Goal: Information Seeking & Learning: Check status

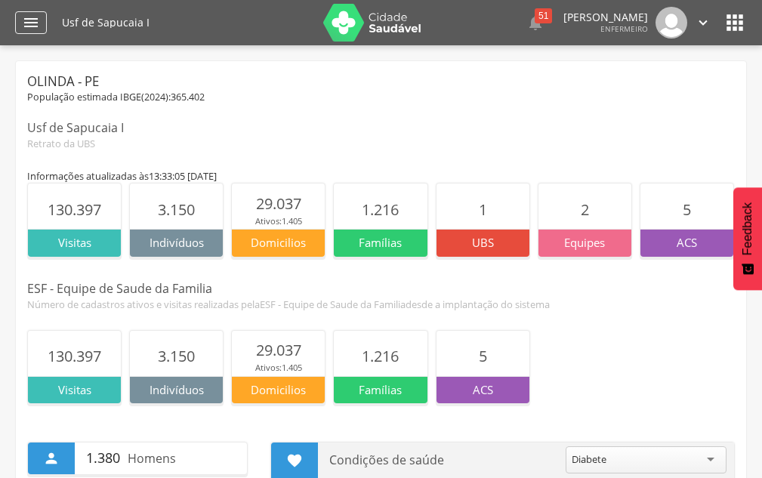
click at [17, 15] on div "" at bounding box center [31, 22] width 32 height 23
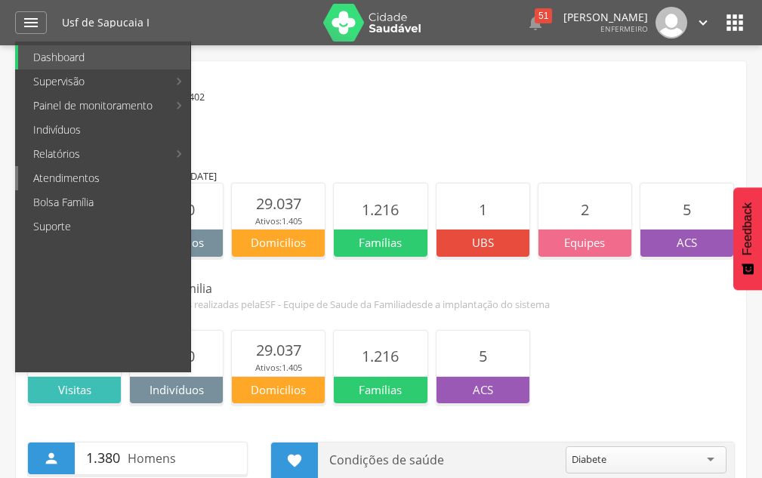
click at [162, 185] on link "Atendimentos" at bounding box center [104, 178] width 172 height 24
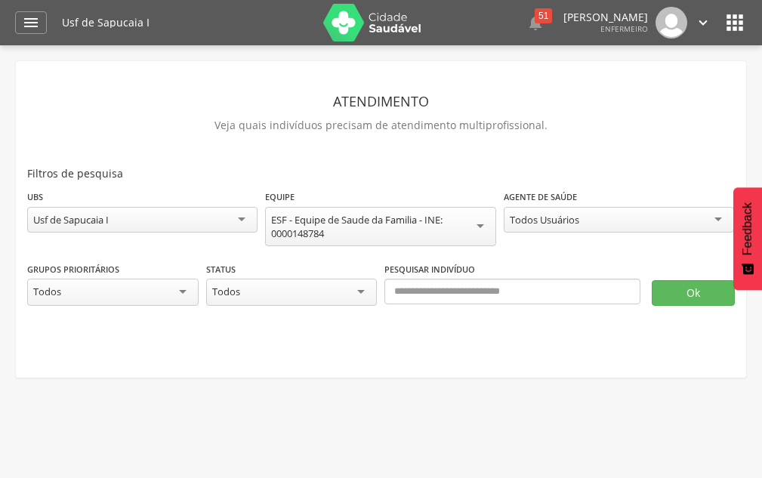
click at [539, 218] on div "Todos Usuários" at bounding box center [544, 220] width 69 height 14
click at [690, 287] on button "Ok" at bounding box center [693, 293] width 83 height 26
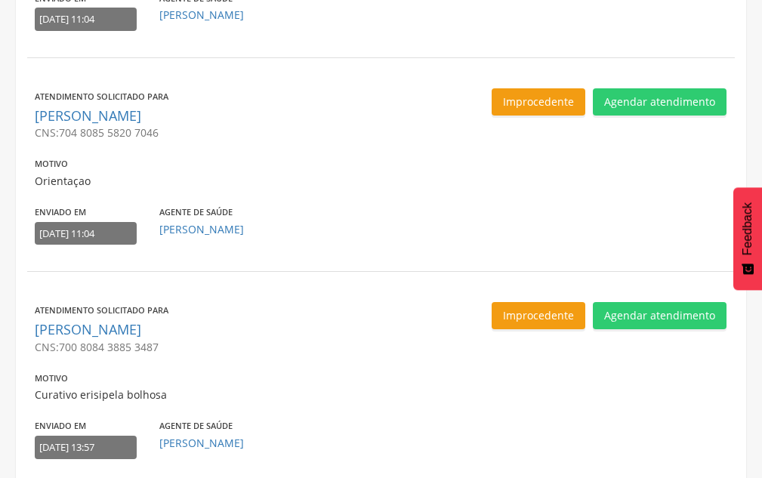
scroll to position [1422, 0]
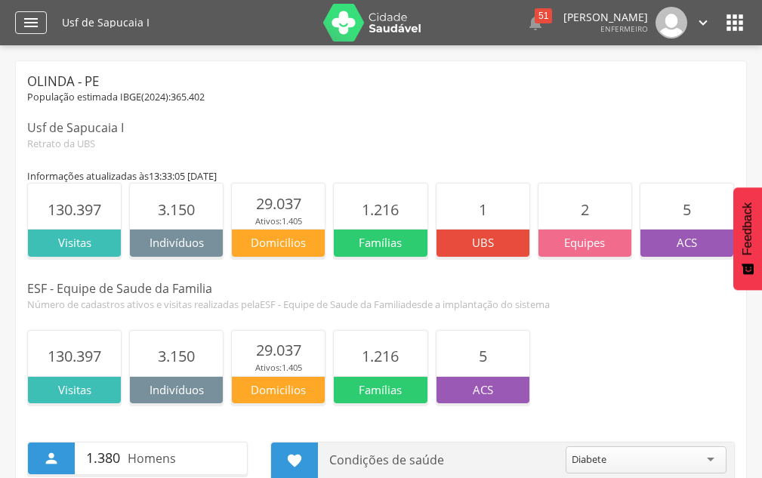
click at [39, 27] on icon "" at bounding box center [31, 23] width 18 height 18
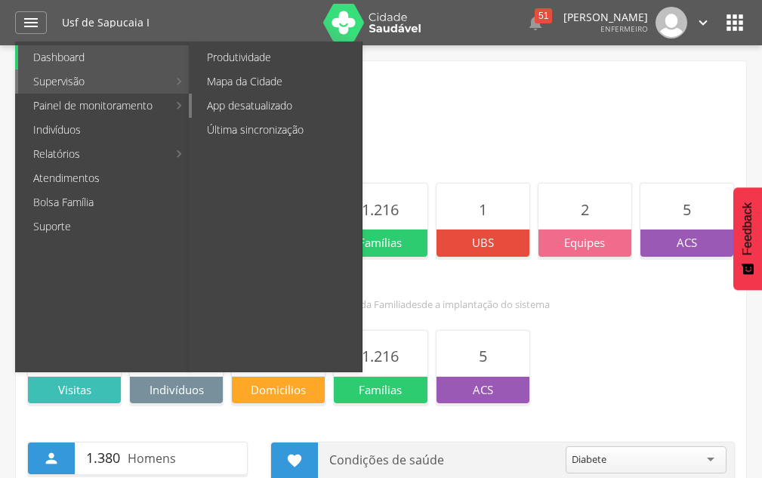
click at [255, 103] on link "App desatualizado" at bounding box center [277, 106] width 170 height 24
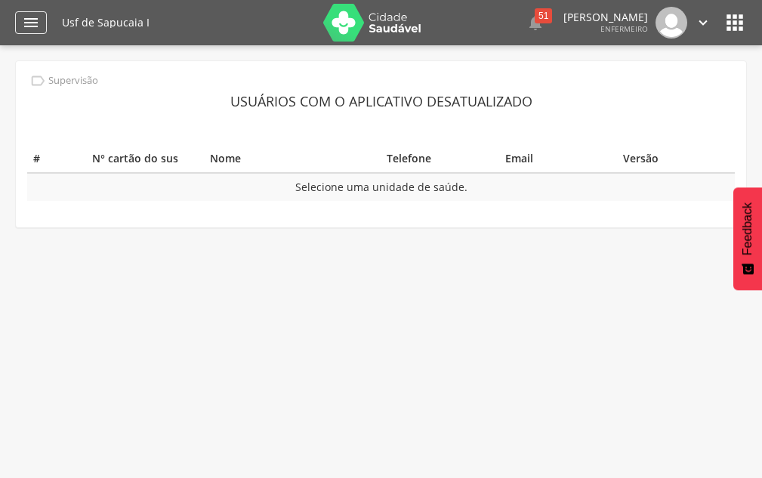
click at [35, 19] on icon "" at bounding box center [31, 23] width 18 height 18
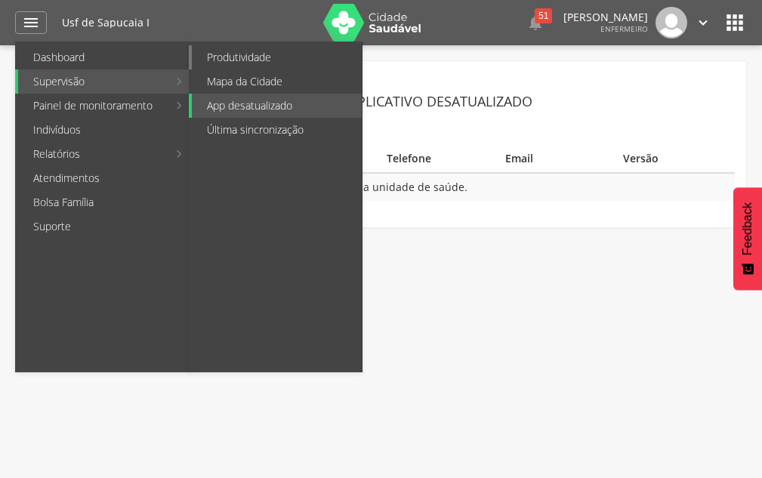
click at [289, 50] on link "Produtividade" at bounding box center [277, 57] width 170 height 24
type input "**********"
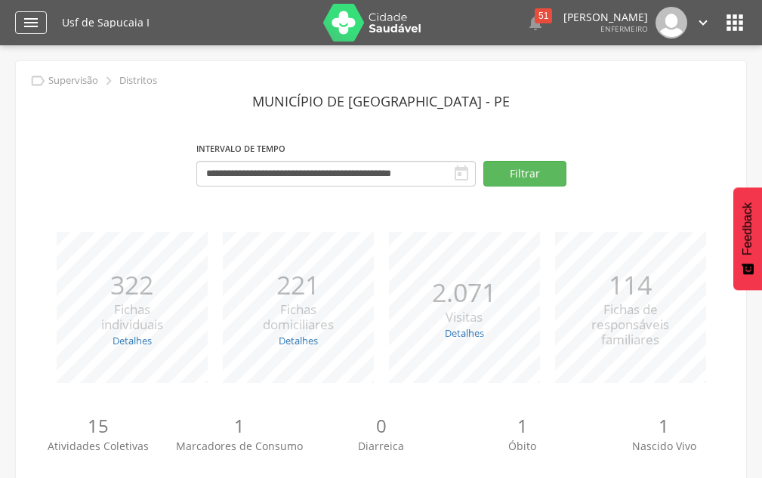
click at [40, 26] on div "" at bounding box center [31, 22] width 32 height 23
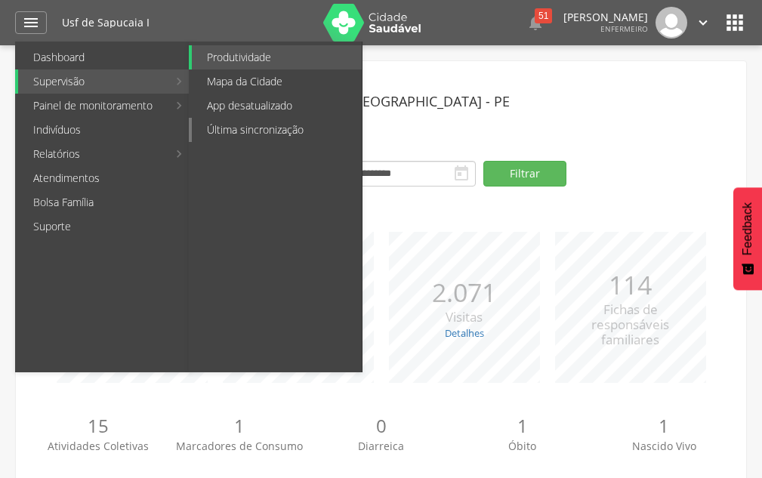
click at [245, 129] on link "Última sincronização" at bounding box center [277, 130] width 170 height 24
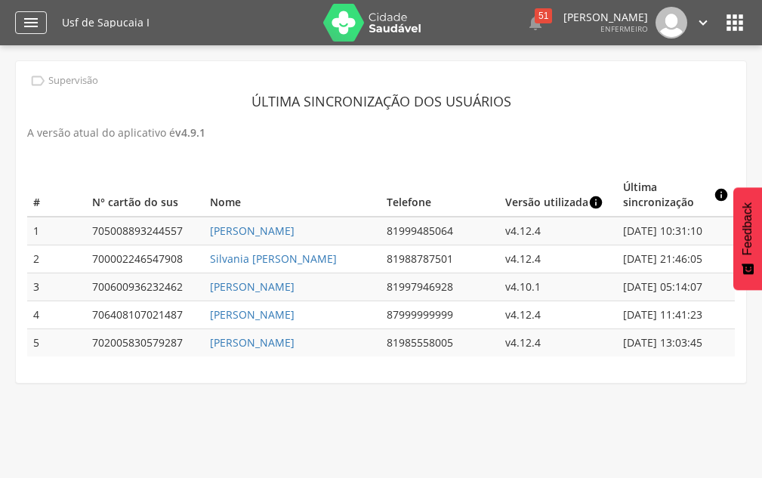
click at [24, 20] on icon "" at bounding box center [31, 23] width 18 height 18
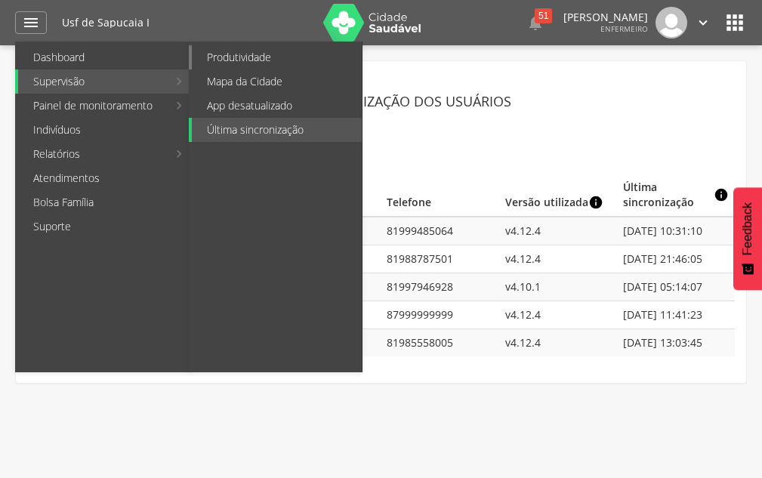
click at [249, 53] on link "Produtividade" at bounding box center [277, 57] width 170 height 24
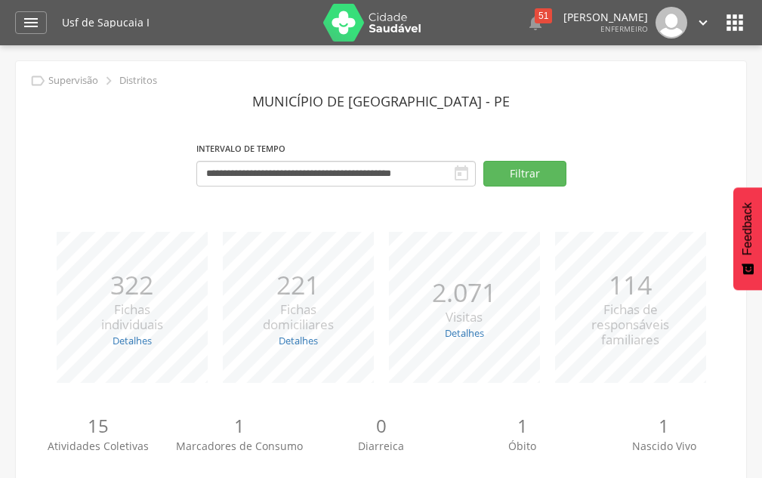
click at [9, 20] on header " Dashboard Supervisão Produtividade Mapa da Cidade App desatualizado Última si…" at bounding box center [381, 22] width 762 height 45
click at [31, 19] on icon "" at bounding box center [31, 23] width 18 height 18
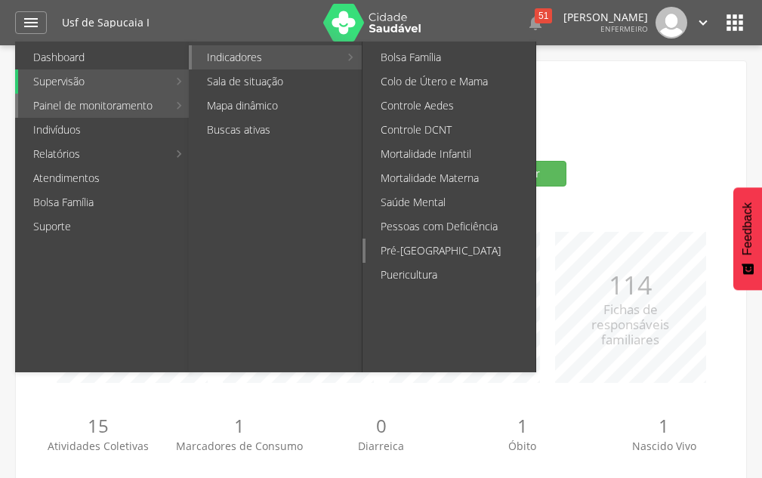
click at [424, 239] on link "Pré-[GEOGRAPHIC_DATA]" at bounding box center [450, 251] width 170 height 24
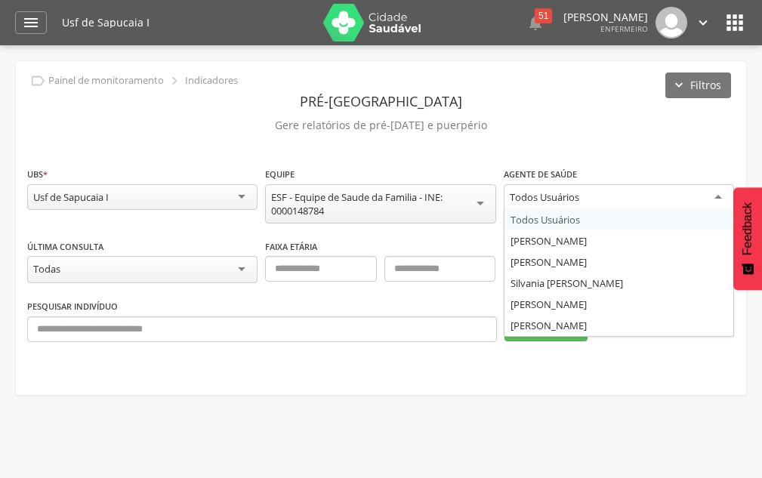
click at [532, 201] on div "Todos Usuários" at bounding box center [544, 197] width 69 height 14
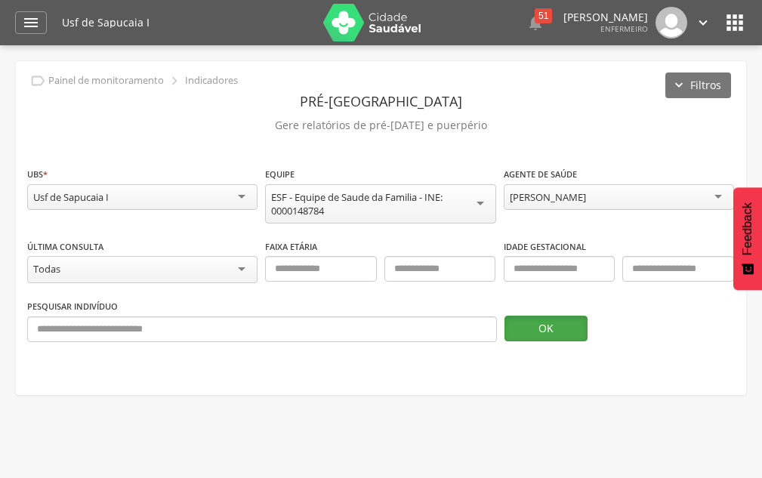
click at [534, 332] on button "OK" at bounding box center [545, 329] width 83 height 26
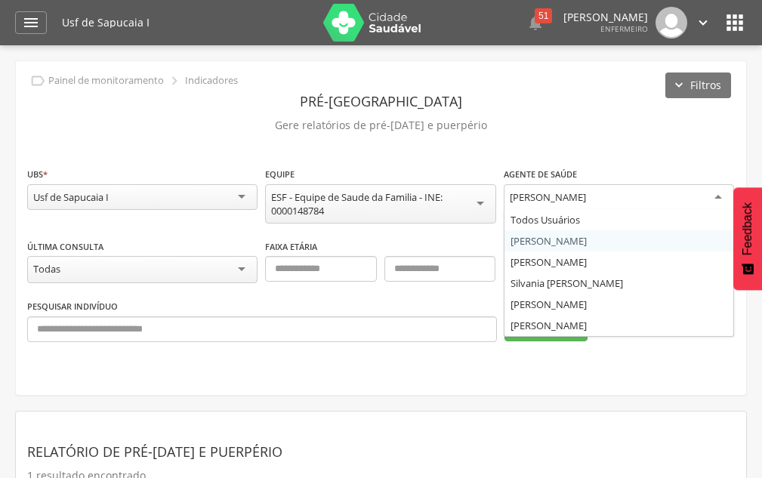
click at [535, 193] on div "[PERSON_NAME]" at bounding box center [548, 197] width 76 height 14
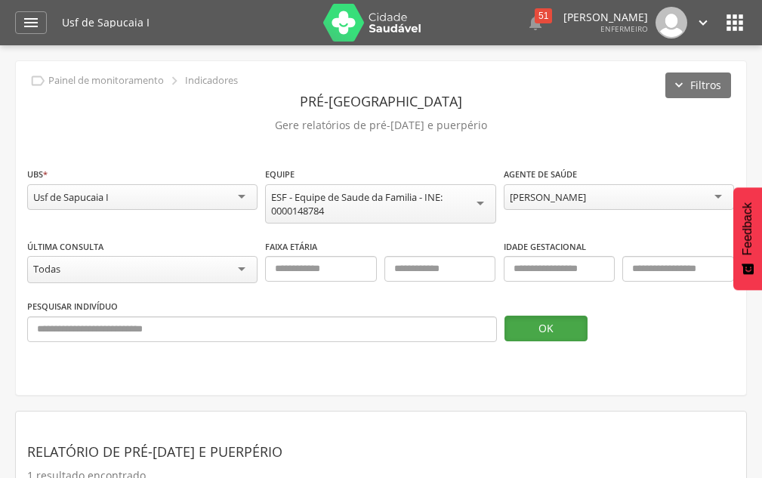
click at [527, 318] on button "OK" at bounding box center [545, 329] width 83 height 26
click at [573, 201] on div "[PERSON_NAME]" at bounding box center [548, 197] width 76 height 14
click at [534, 323] on button "OK" at bounding box center [545, 329] width 83 height 26
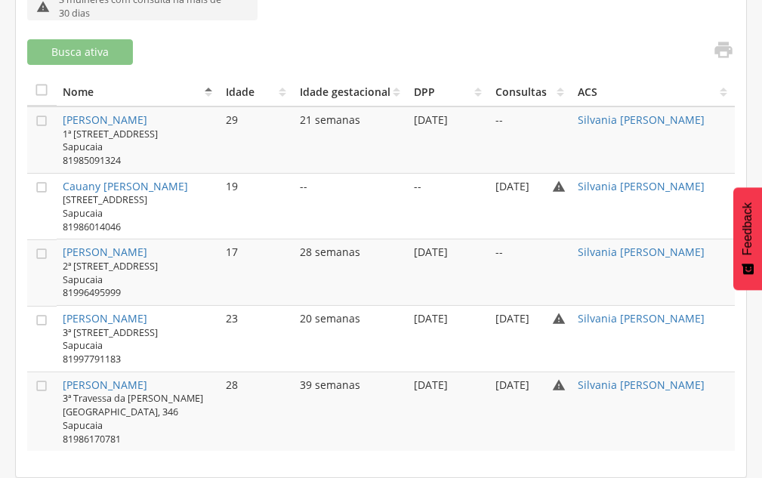
scroll to position [543, 0]
click at [160, 179] on link "Cauany [PERSON_NAME]" at bounding box center [125, 186] width 125 height 14
type input "**********"
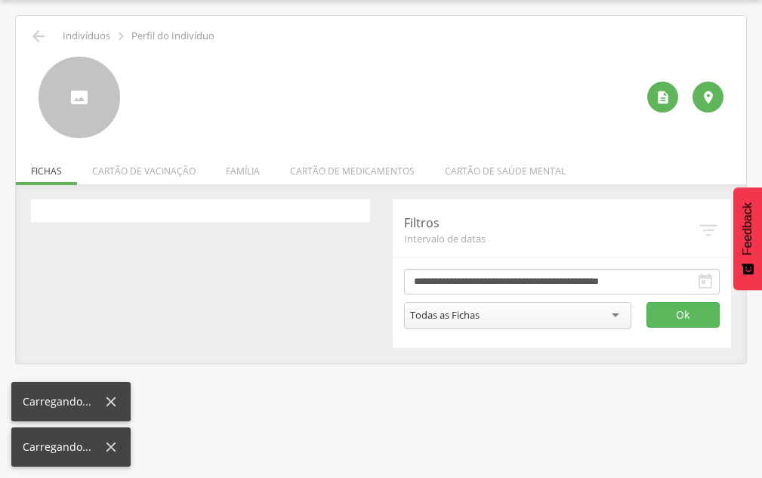
scroll to position [45, 0]
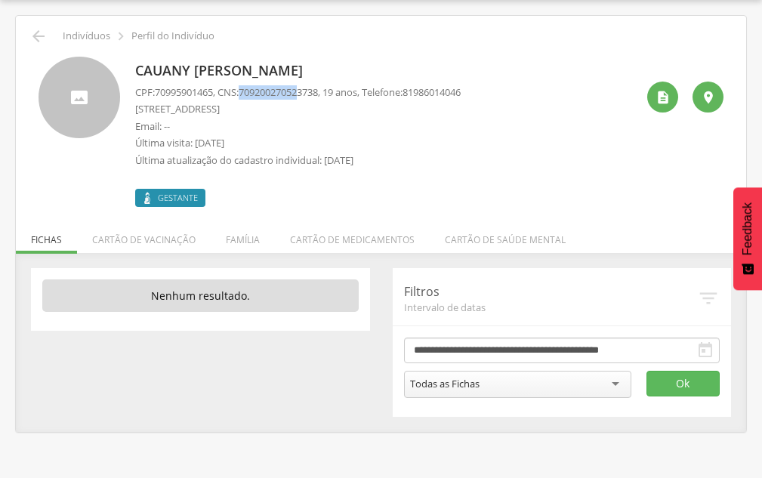
drag, startPoint x: 251, startPoint y: 92, endPoint x: 307, endPoint y: 91, distance: 56.6
click at [307, 91] on span "709200270523738" at bounding box center [278, 92] width 79 height 14
click at [318, 95] on span "709200270523738" at bounding box center [278, 92] width 79 height 14
drag, startPoint x: 248, startPoint y: 93, endPoint x: 331, endPoint y: 91, distance: 82.3
click at [318, 91] on span "709200270523738" at bounding box center [278, 92] width 79 height 14
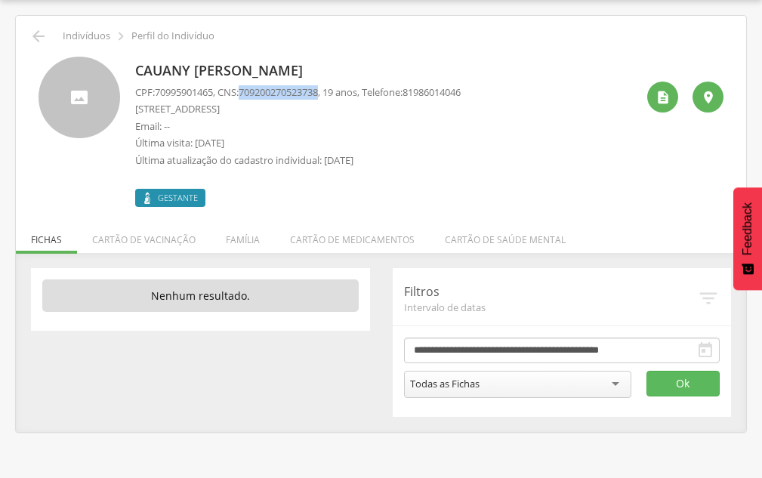
copy span "709200270523738"
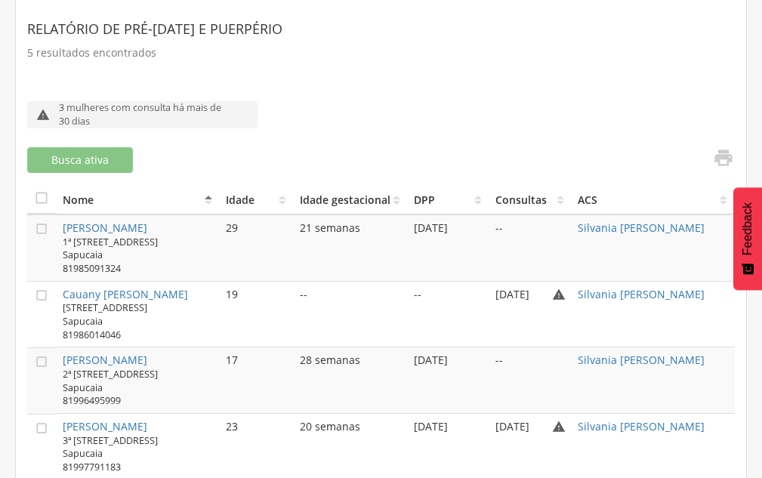
scroll to position [543, 0]
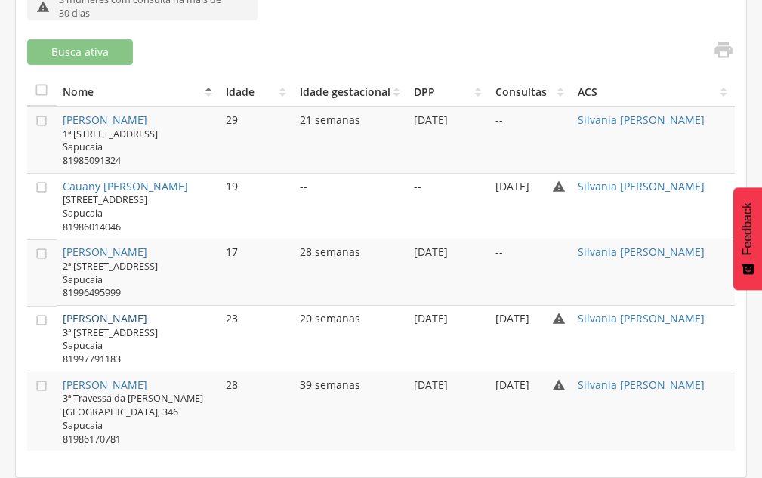
click at [126, 318] on link "[PERSON_NAME]" at bounding box center [105, 318] width 85 height 14
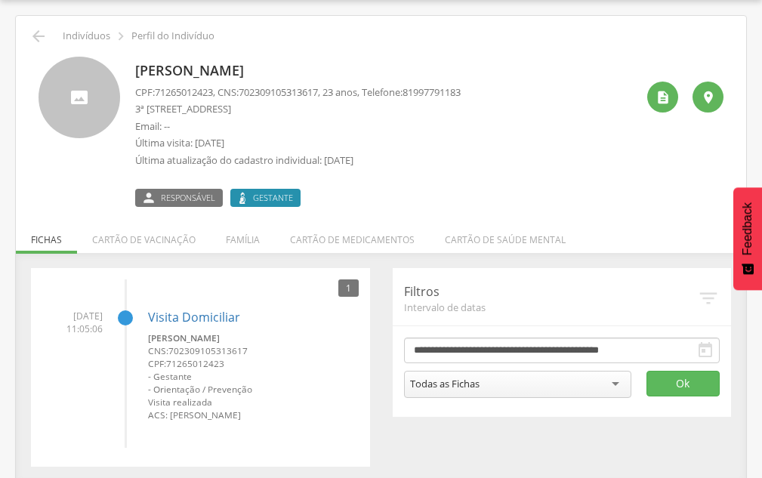
click at [251, 92] on span "702309105313617" at bounding box center [278, 92] width 79 height 14
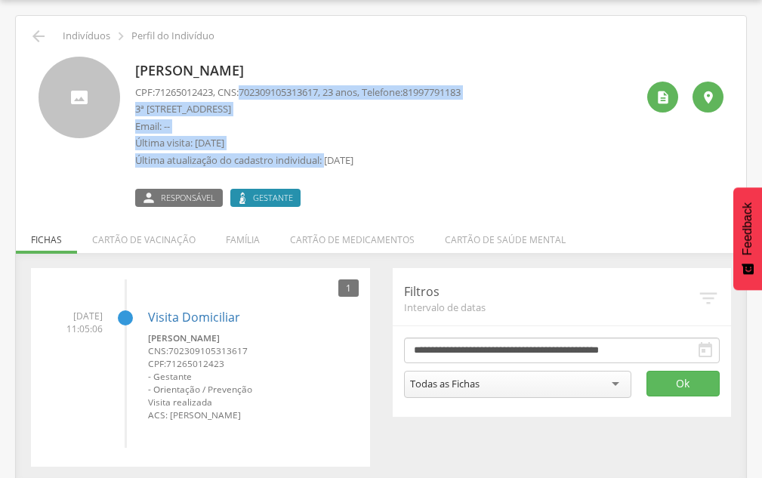
scroll to position [0, 0]
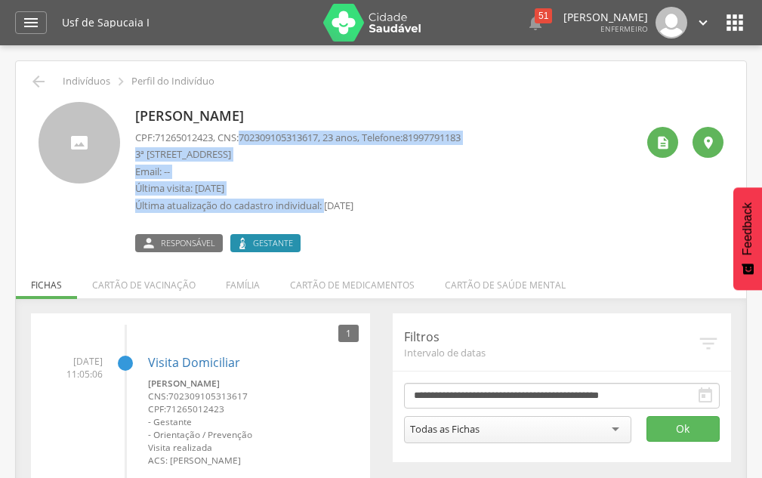
drag, startPoint x: 249, startPoint y: 92, endPoint x: 346, endPoint y: 46, distance: 107.1
click at [346, 46] on div " Supervisão  Distritos  Ubs Coordenador: - Olinda / PE Intervalo de Tempo  …" at bounding box center [381, 284] width 762 height 478
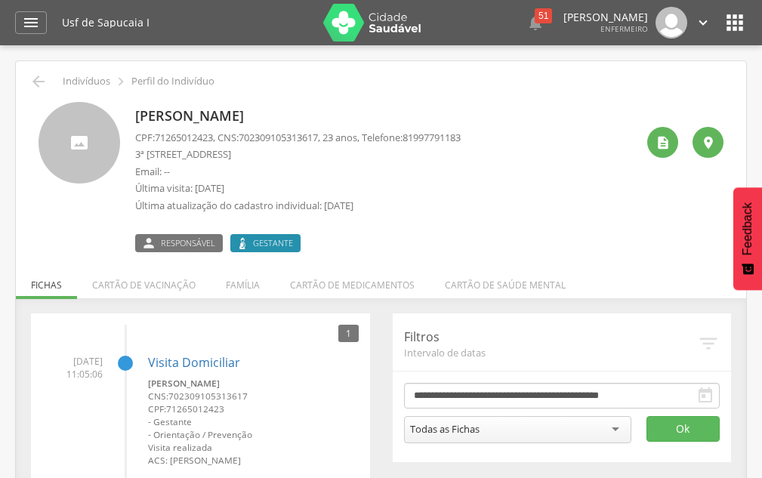
click at [330, 162] on div "CPF: 71265012423 , CNS: [PHONE_NUMBER] , 23 anos, Telefone: 81997791183 3ª [GEO…" at bounding box center [297, 176] width 325 height 90
drag, startPoint x: 248, startPoint y: 139, endPoint x: 335, endPoint y: 131, distance: 87.2
click at [335, 131] on p "CPF: 71265012423 , CNS: [PHONE_NUMBER] , 23 anos, Telefone: [PHONE_NUMBER]" at bounding box center [297, 138] width 325 height 14
copy p "702309105313617 ,"
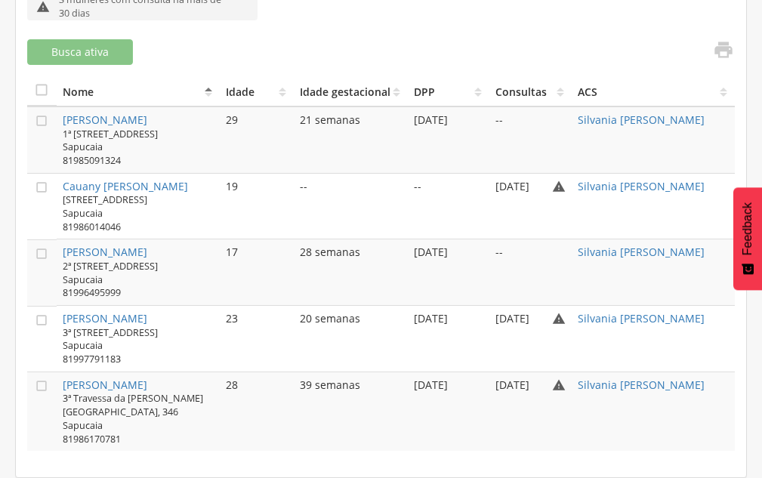
scroll to position [543, 0]
click at [147, 379] on link "[PERSON_NAME]" at bounding box center [105, 385] width 85 height 14
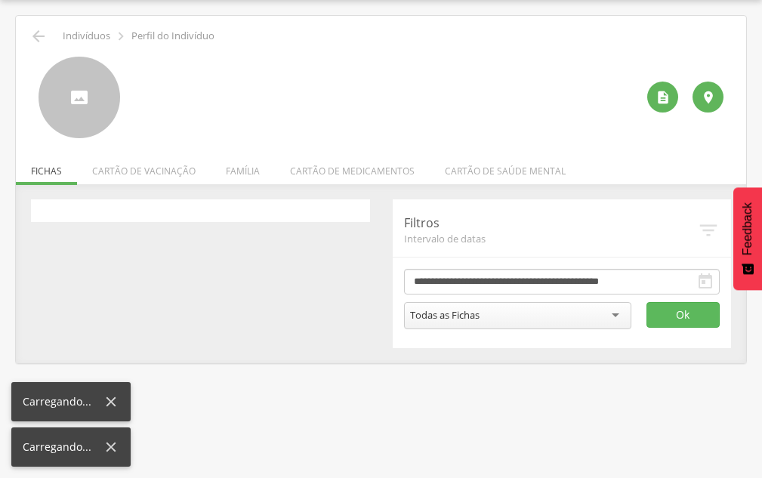
scroll to position [45, 0]
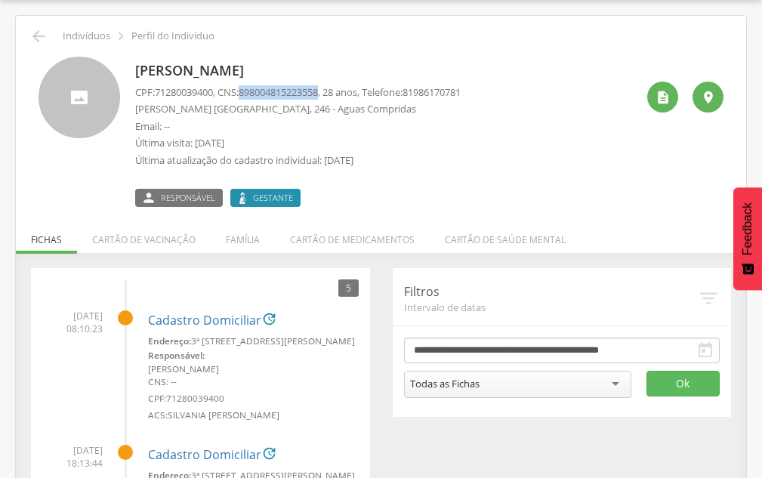
drag, startPoint x: 246, startPoint y: 92, endPoint x: 332, endPoint y: 91, distance: 85.3
click at [332, 91] on p "CPF: 71280039400 , CNS: [PHONE_NUMBER] , 28 anos, Telefone: [PHONE_NUMBER]" at bounding box center [297, 92] width 325 height 14
copy p "898004815223558"
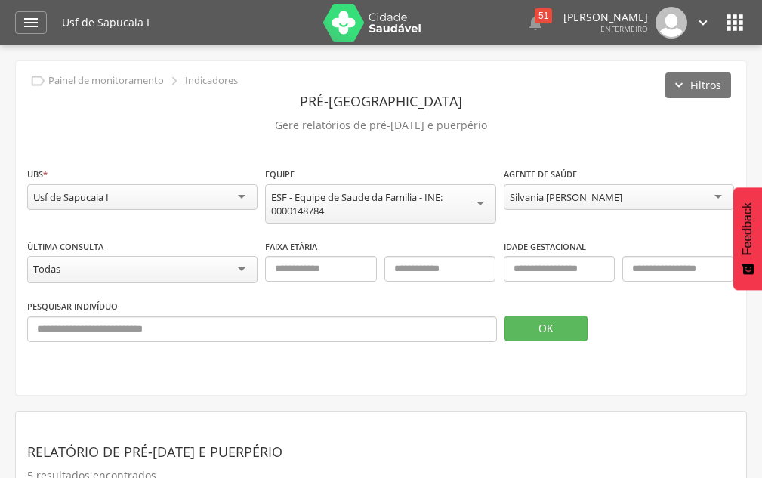
click at [533, 203] on div "Silvania [PERSON_NAME]" at bounding box center [566, 197] width 113 height 14
click at [522, 326] on button "OK" at bounding box center [545, 329] width 83 height 26
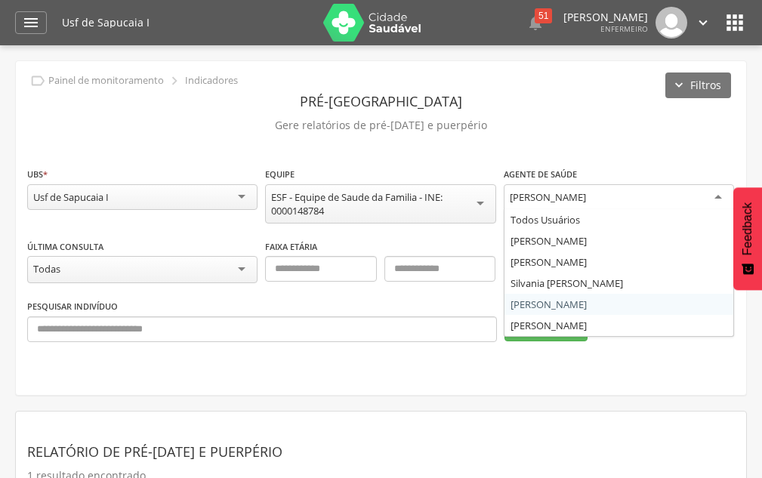
click at [566, 204] on div "[PERSON_NAME]" at bounding box center [619, 197] width 230 height 27
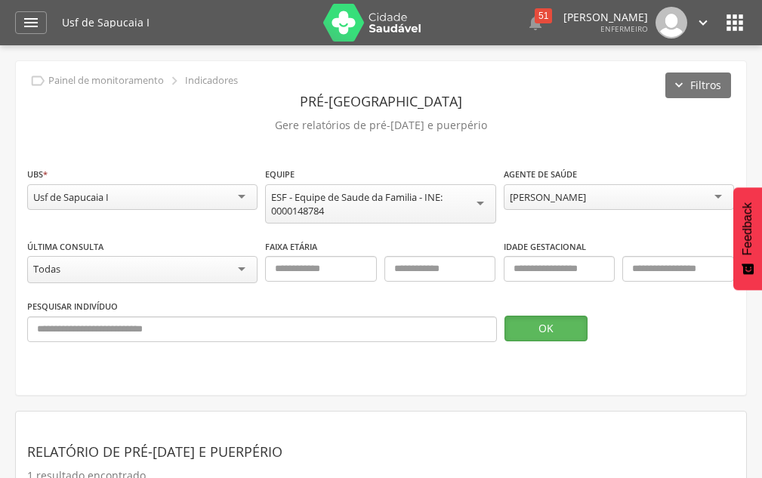
click at [554, 325] on button "OK" at bounding box center [545, 329] width 83 height 26
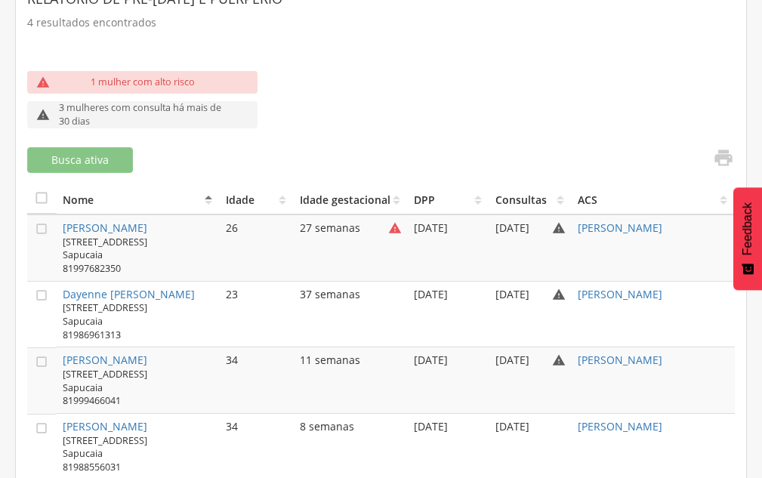
scroll to position [493, 0]
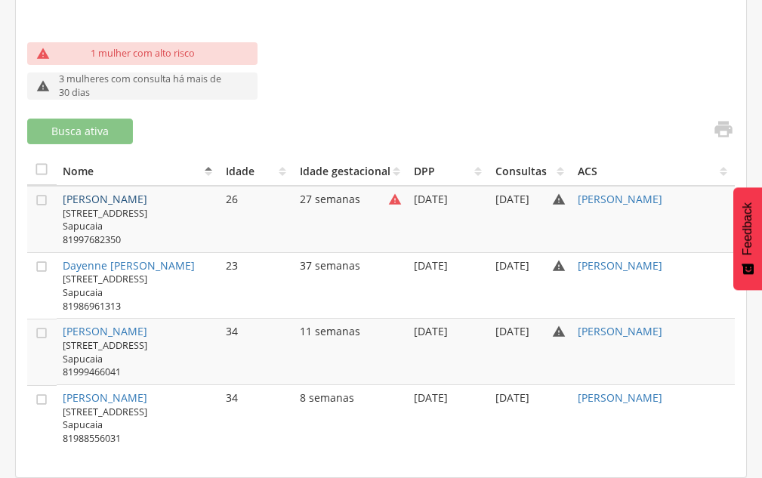
click at [119, 192] on link "[PERSON_NAME]" at bounding box center [105, 199] width 85 height 14
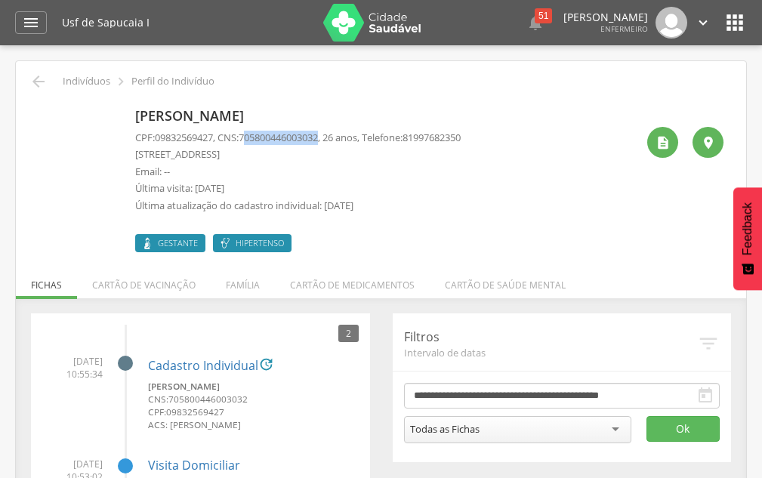
drag, startPoint x: 254, startPoint y: 138, endPoint x: 332, endPoint y: 137, distance: 77.0
click at [318, 137] on span "705800446003032" at bounding box center [278, 138] width 79 height 14
click at [251, 131] on span "705800446003032" at bounding box center [278, 138] width 79 height 14
drag, startPoint x: 247, startPoint y: 138, endPoint x: 333, endPoint y: 136, distance: 86.1
click at [333, 136] on p "CPF: 09832569427 , CNS: [PHONE_NUMBER] , 26 anos, Telefone: [PHONE_NUMBER]" at bounding box center [297, 138] width 325 height 14
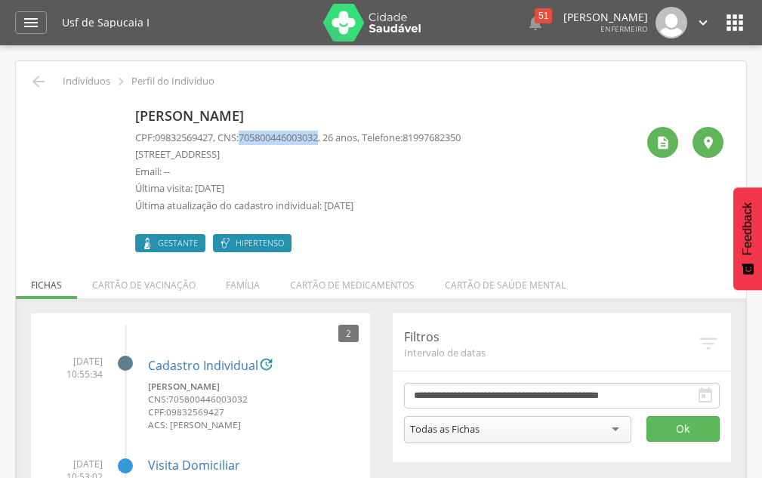
copy p "705800446003032"
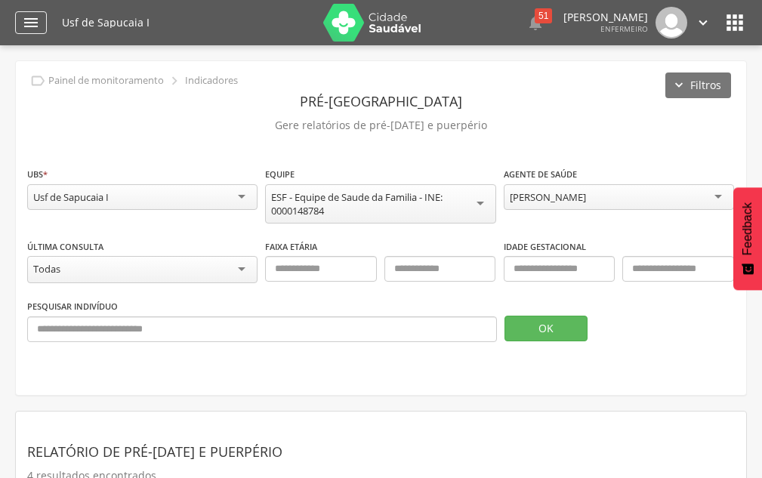
click at [27, 29] on icon "" at bounding box center [31, 23] width 18 height 18
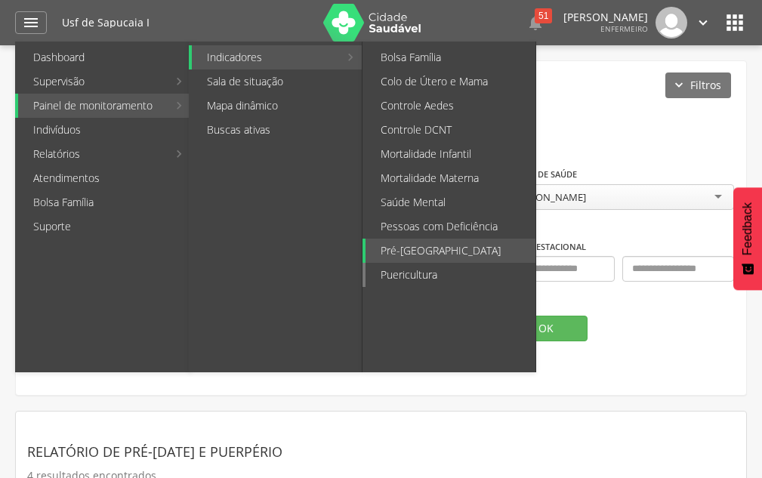
click at [405, 275] on link "Puericultura" at bounding box center [450, 275] width 170 height 24
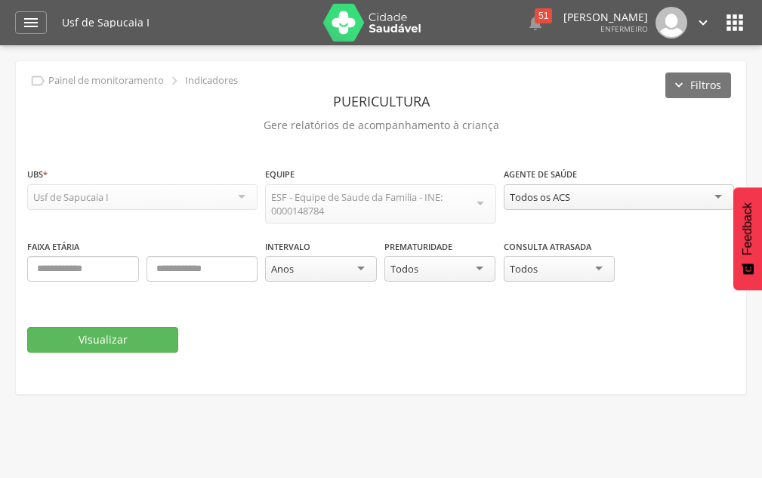
click at [592, 190] on div "Todos os ACS" at bounding box center [619, 197] width 230 height 26
click at [78, 335] on button "Visualizar" at bounding box center [102, 340] width 151 height 26
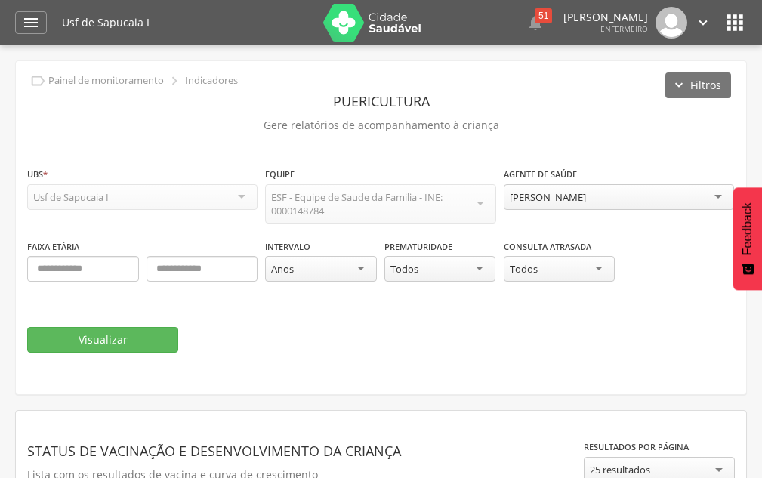
click at [525, 194] on div "[PERSON_NAME]" at bounding box center [548, 197] width 76 height 14
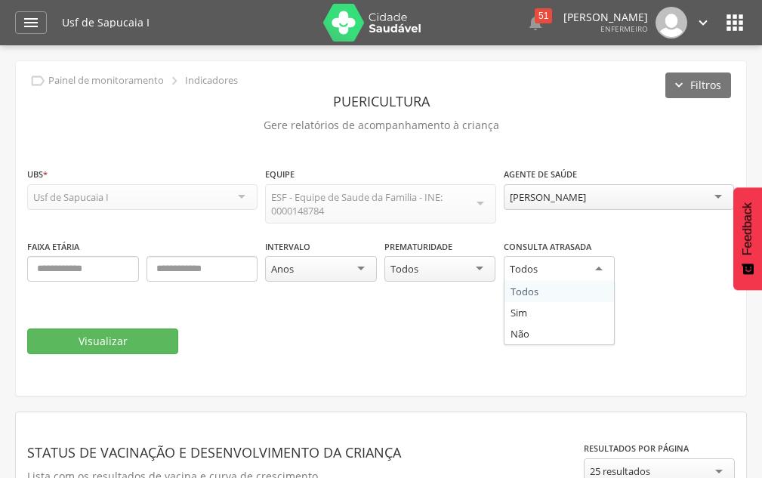
click at [527, 276] on div "Todos" at bounding box center [560, 269] width 112 height 27
click at [510, 227] on div "**********" at bounding box center [381, 202] width 708 height 72
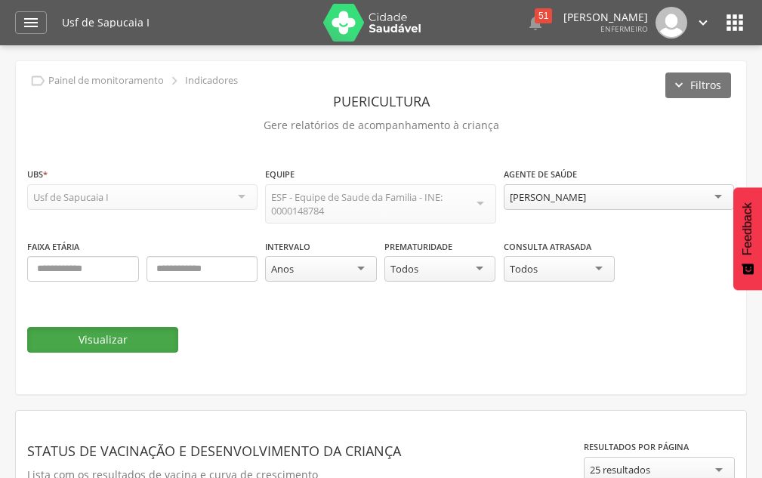
click at [88, 341] on button "Visualizar" at bounding box center [102, 340] width 151 height 26
click at [586, 202] on div "[PERSON_NAME]" at bounding box center [548, 197] width 76 height 14
click at [128, 348] on button "Visualizar" at bounding box center [102, 340] width 151 height 26
click at [543, 199] on div "Silvania [PERSON_NAME]" at bounding box center [566, 197] width 113 height 14
click at [44, 337] on button "Visualizar" at bounding box center [102, 340] width 151 height 26
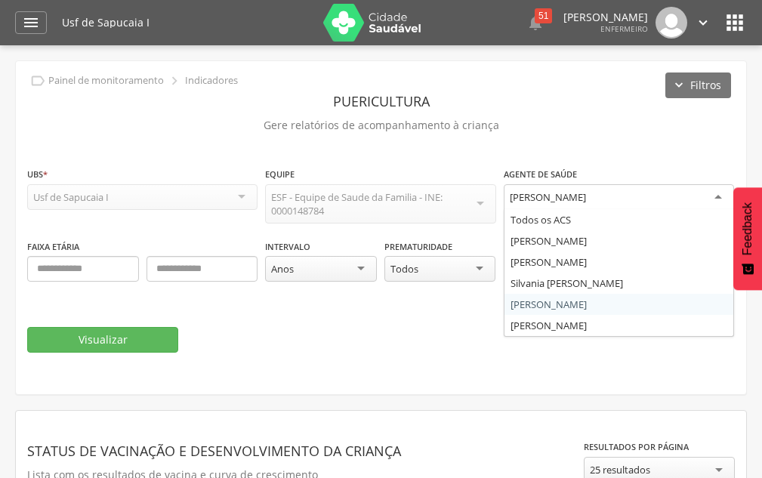
click at [513, 191] on div "[PERSON_NAME]" at bounding box center [548, 197] width 76 height 14
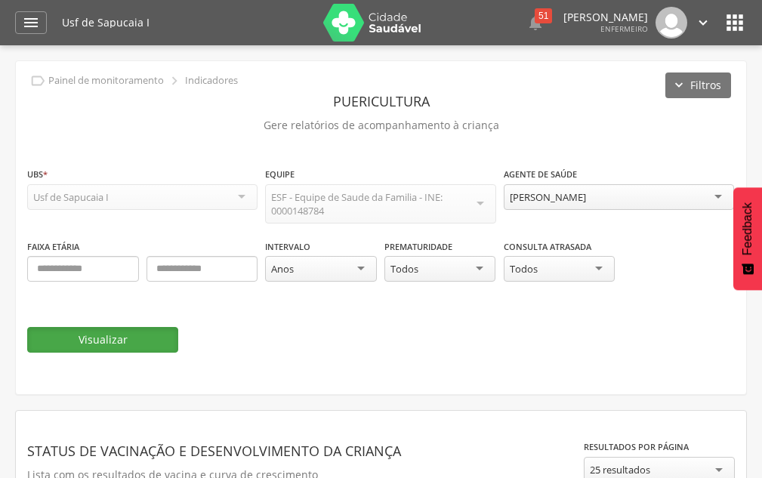
click at [106, 331] on button "Visualizar" at bounding box center [102, 340] width 151 height 26
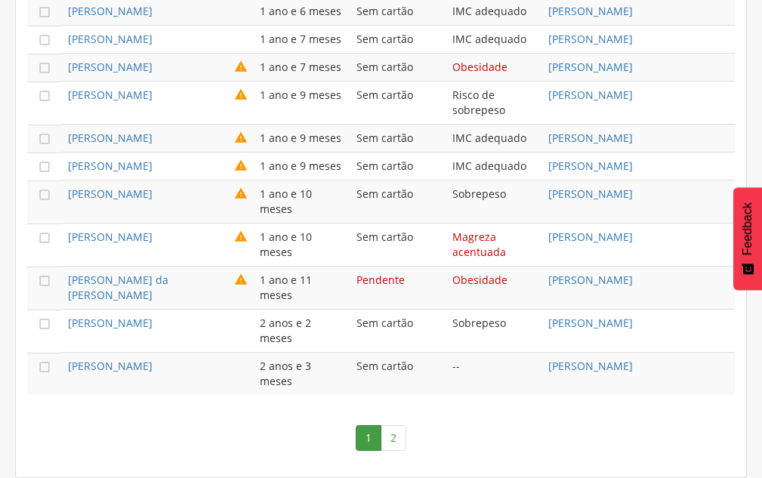
scroll to position [1203, 0]
click at [404, 443] on link "2" at bounding box center [394, 438] width 26 height 26
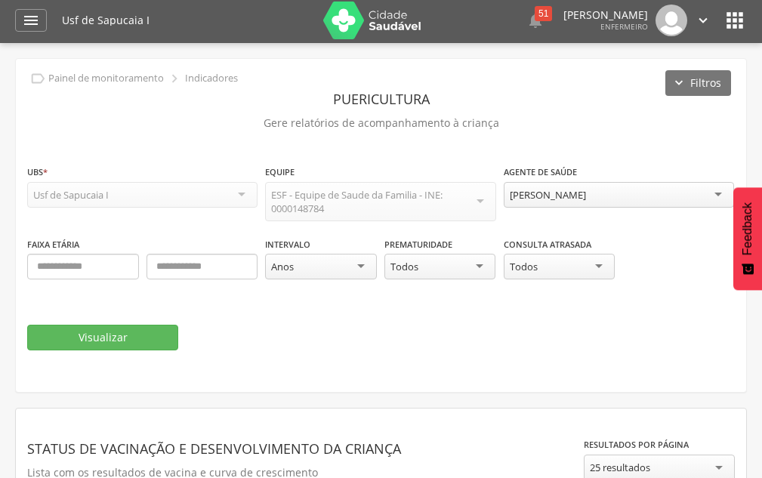
scroll to position [0, 0]
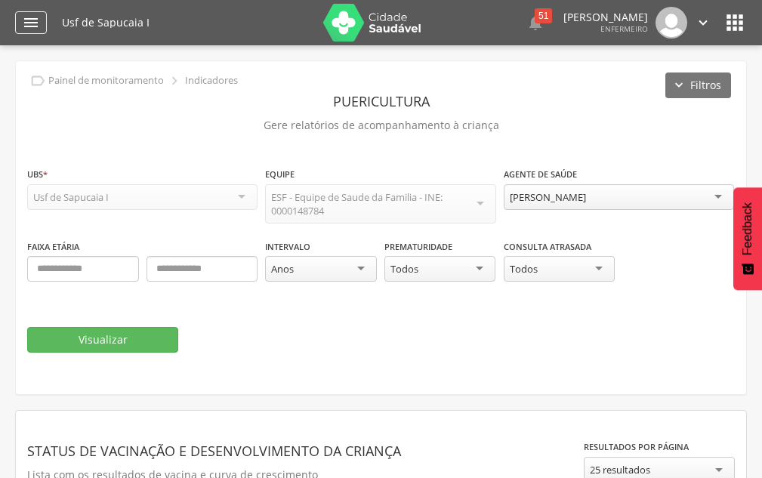
click at [25, 19] on icon "" at bounding box center [31, 23] width 18 height 18
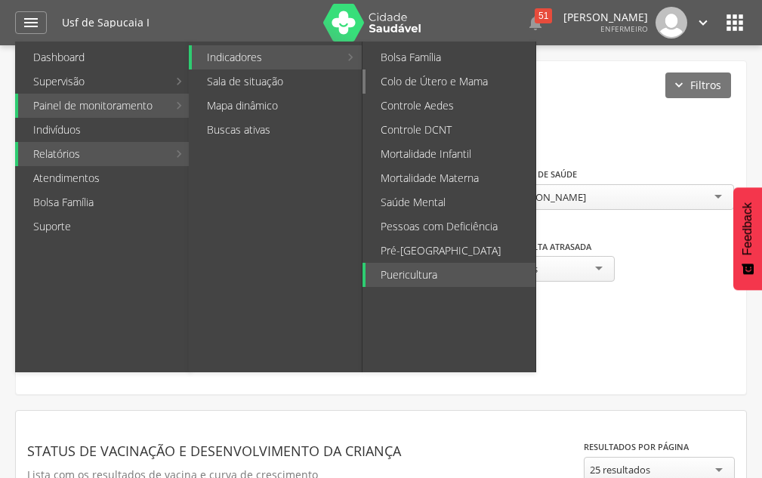
click at [389, 78] on link "Colo de Útero e Mama" at bounding box center [450, 81] width 170 height 24
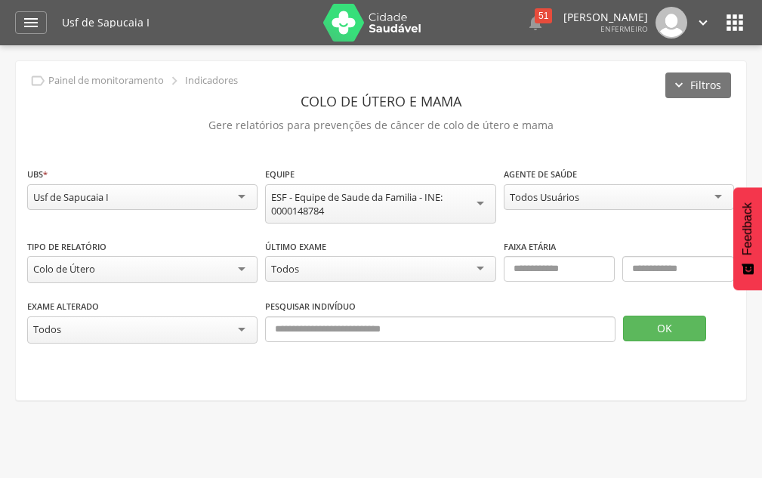
click at [517, 197] on div "Todos Usuários" at bounding box center [544, 197] width 69 height 14
drag, startPoint x: 659, startPoint y: 350, endPoint x: 655, endPoint y: 324, distance: 26.8
click at [655, 326] on div "Exame alterado ***** Todos Pesquisar indivíduo OK" at bounding box center [381, 328] width 708 height 60
click at [653, 322] on button "OK" at bounding box center [664, 329] width 83 height 26
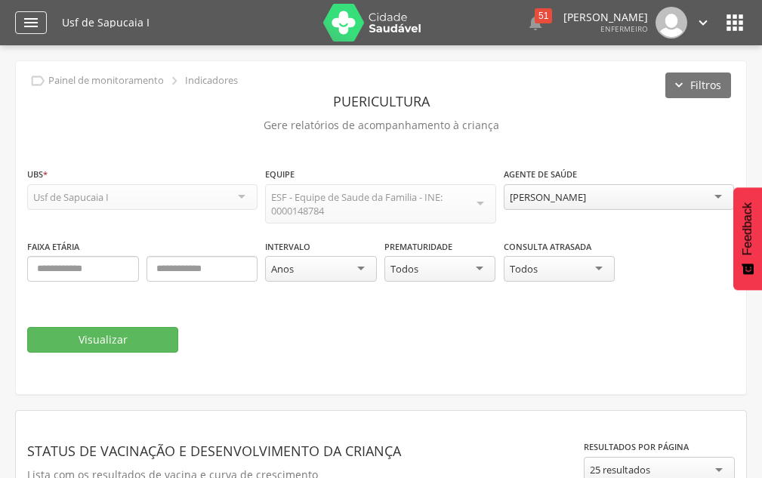
click at [17, 19] on div "" at bounding box center [31, 22] width 32 height 23
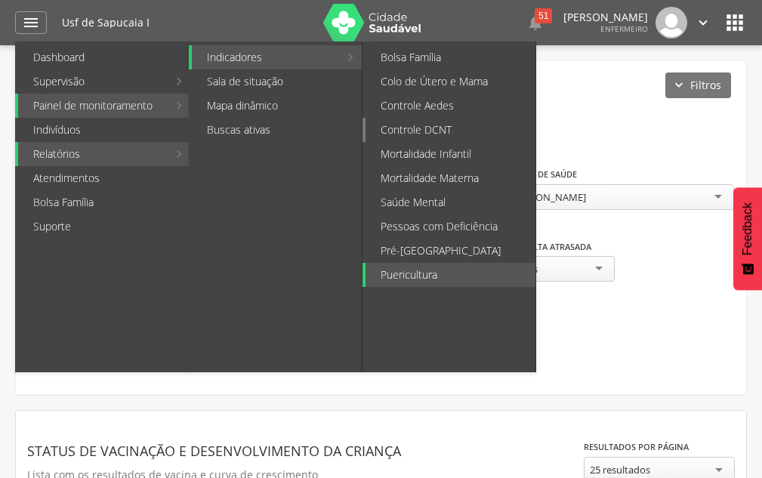
click at [403, 122] on link "Controle DCNT" at bounding box center [450, 130] width 170 height 24
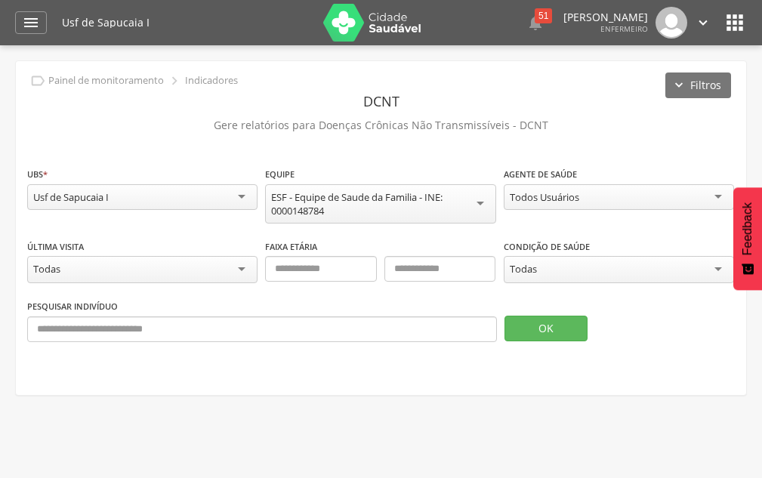
click at [532, 196] on div "Todos Usuários" at bounding box center [544, 197] width 69 height 14
click at [531, 325] on button "OK" at bounding box center [545, 329] width 83 height 26
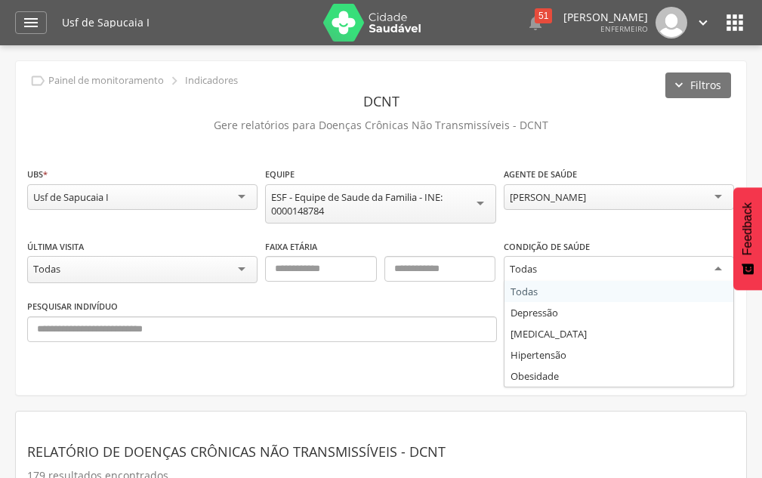
click at [568, 269] on div "Todas" at bounding box center [619, 269] width 230 height 27
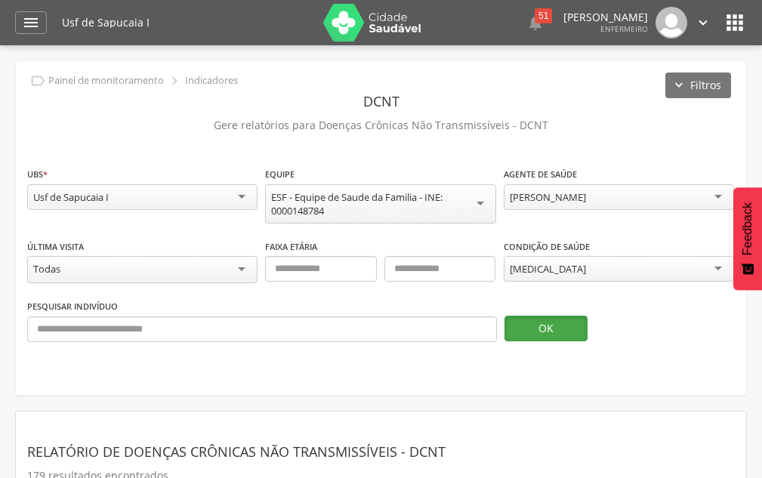
click at [539, 321] on button "OK" at bounding box center [545, 329] width 83 height 26
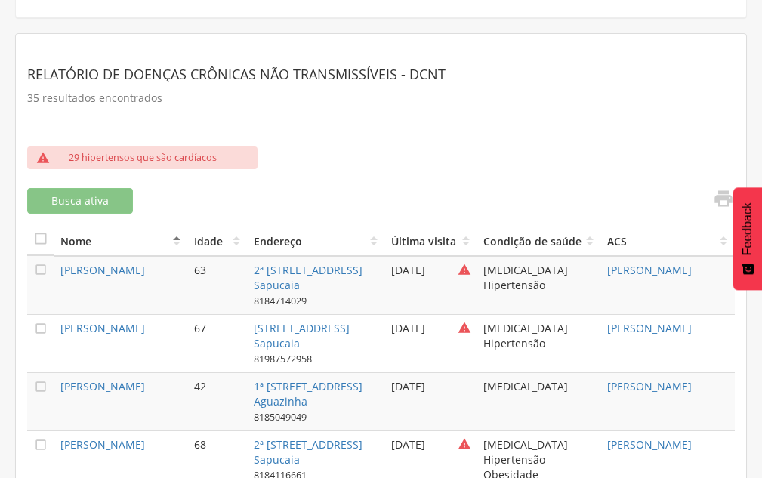
scroll to position [76, 0]
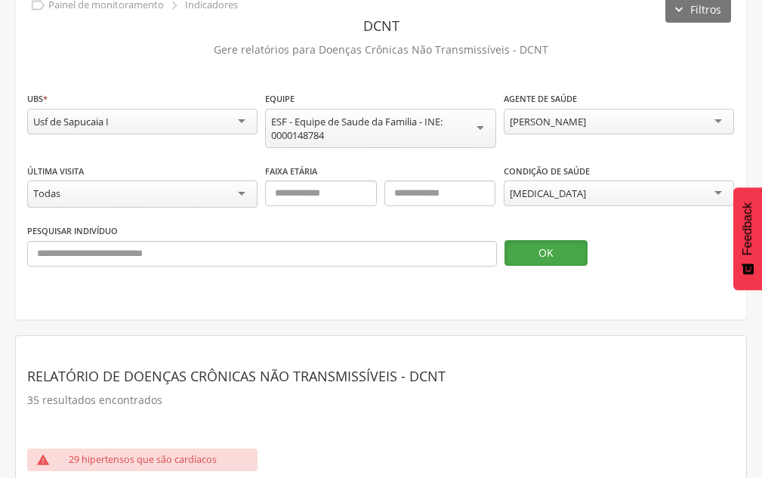
click at [572, 255] on button "OK" at bounding box center [545, 253] width 83 height 26
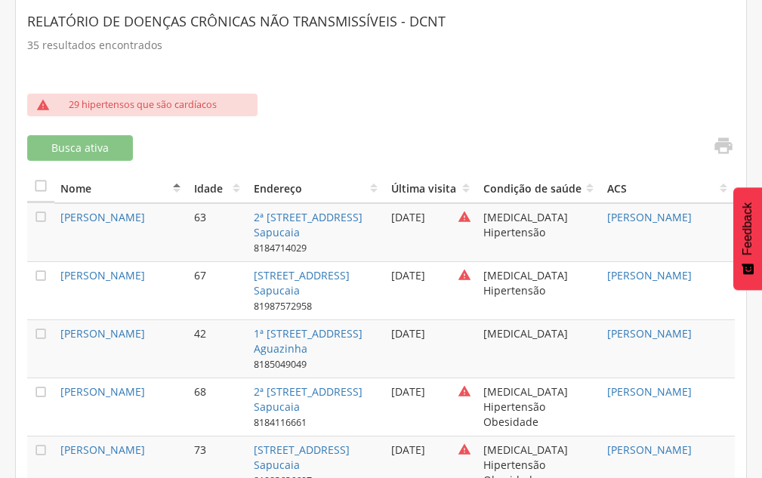
scroll to position [453, 0]
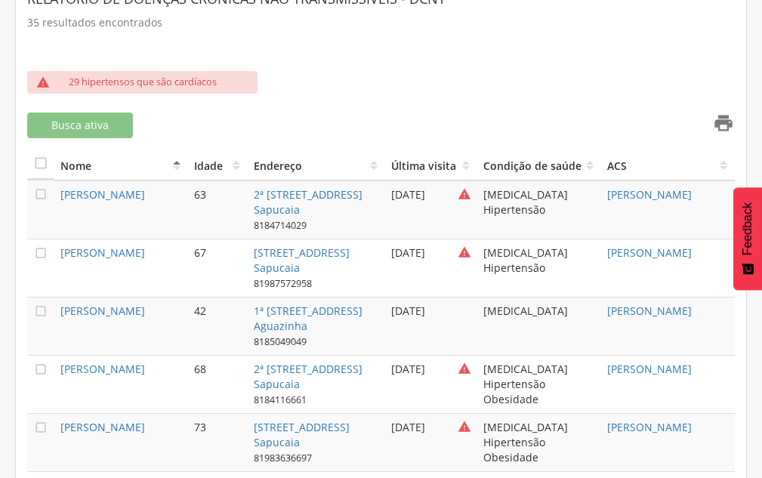
click at [717, 128] on icon "" at bounding box center [723, 123] width 21 height 21
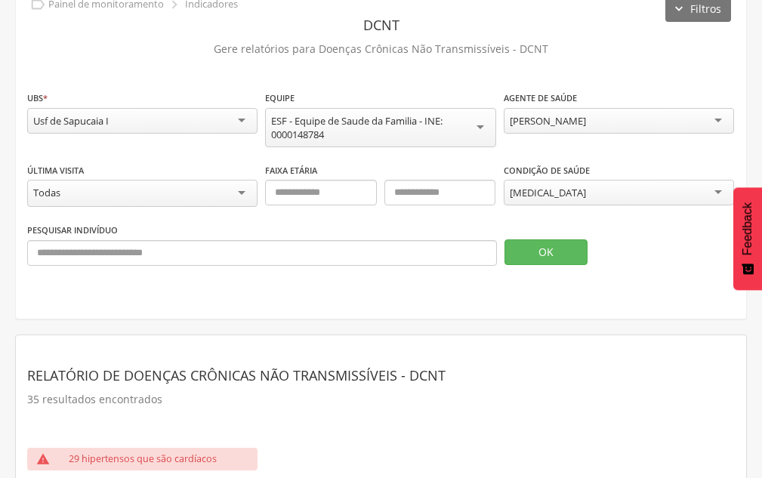
scroll to position [76, 0]
click at [538, 193] on div "[MEDICAL_DATA]" at bounding box center [548, 194] width 76 height 14
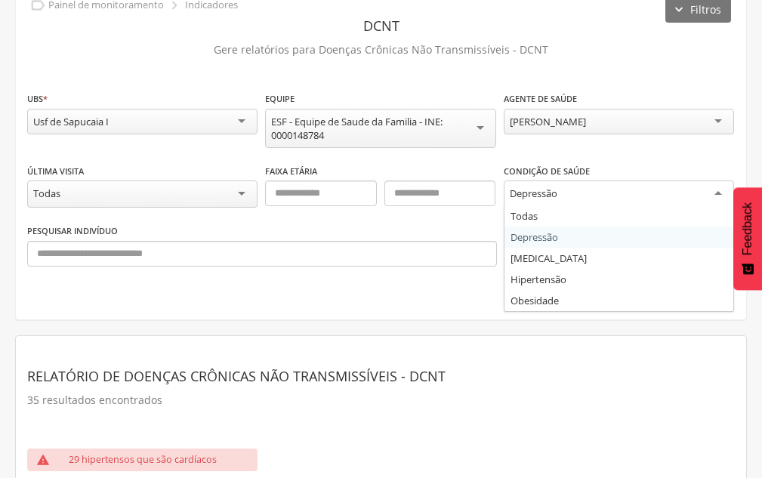
click at [538, 197] on div "Depressão" at bounding box center [534, 194] width 48 height 14
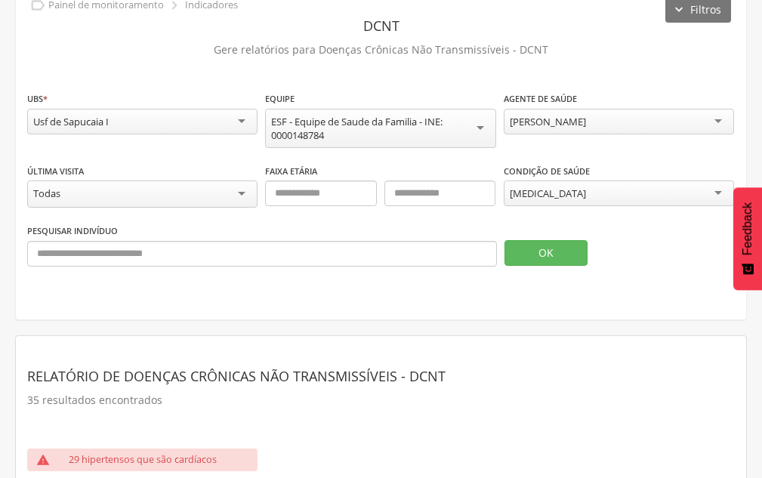
click at [498, 280] on div "**********" at bounding box center [381, 153] width 730 height 334
click at [542, 248] on button "OK" at bounding box center [545, 253] width 83 height 26
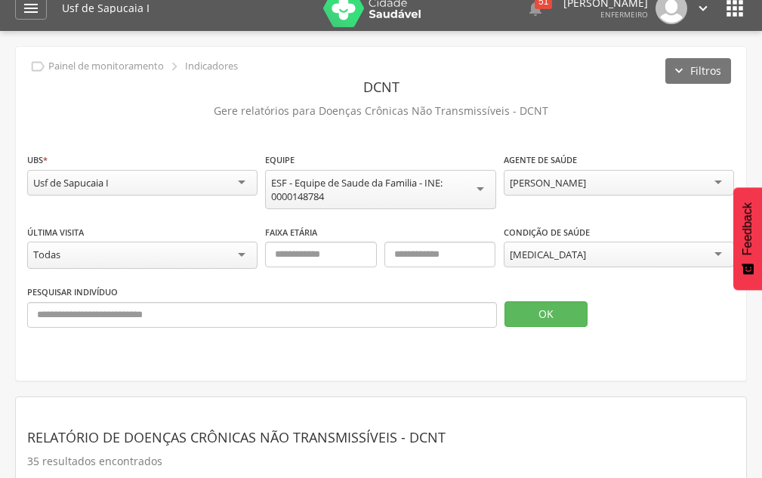
scroll to position [0, 0]
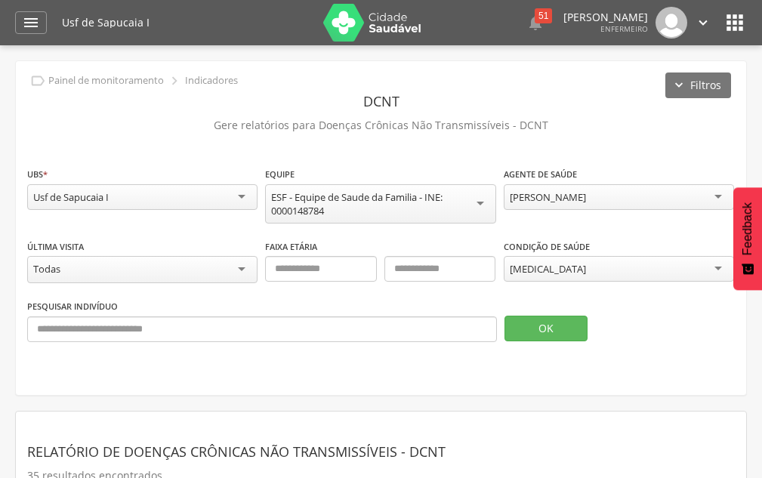
click at [562, 190] on div "[PERSON_NAME]" at bounding box center [548, 197] width 76 height 14
click at [538, 327] on button "OK" at bounding box center [545, 329] width 83 height 26
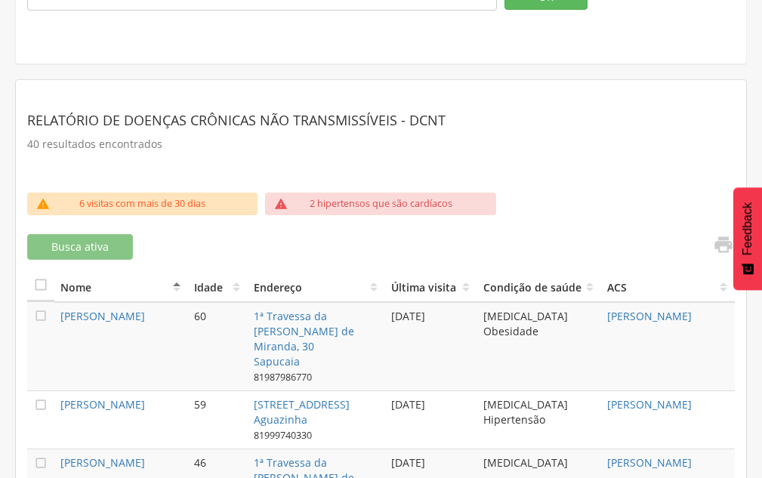
scroll to position [378, 0]
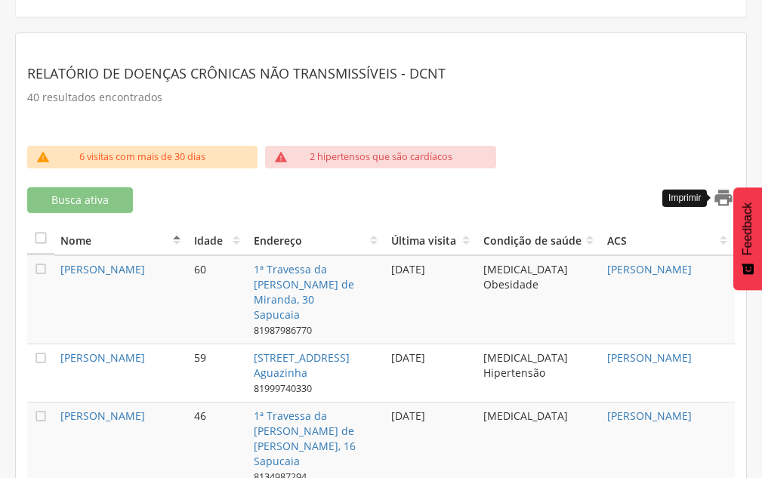
click at [727, 193] on icon "" at bounding box center [723, 197] width 21 height 21
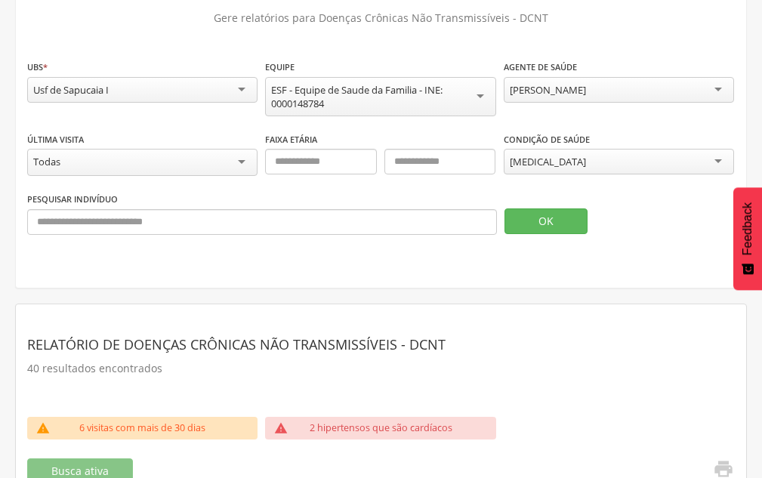
scroll to position [76, 0]
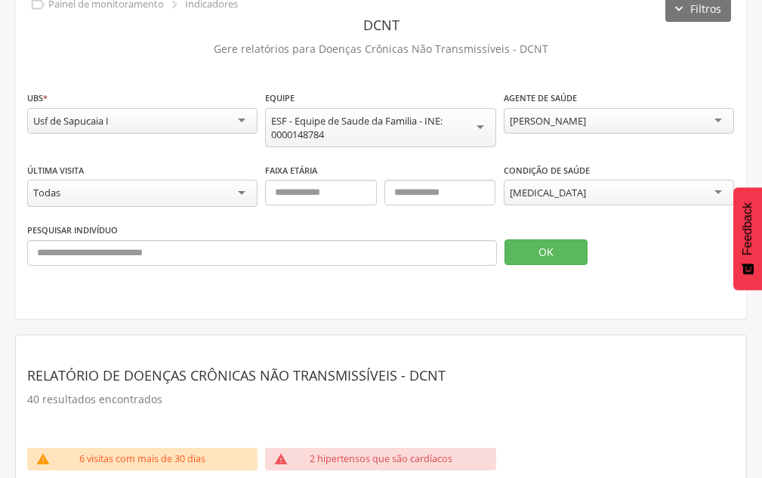
click at [533, 199] on div "[MEDICAL_DATA]" at bounding box center [548, 193] width 76 height 14
click at [530, 259] on button "OK" at bounding box center [545, 252] width 83 height 26
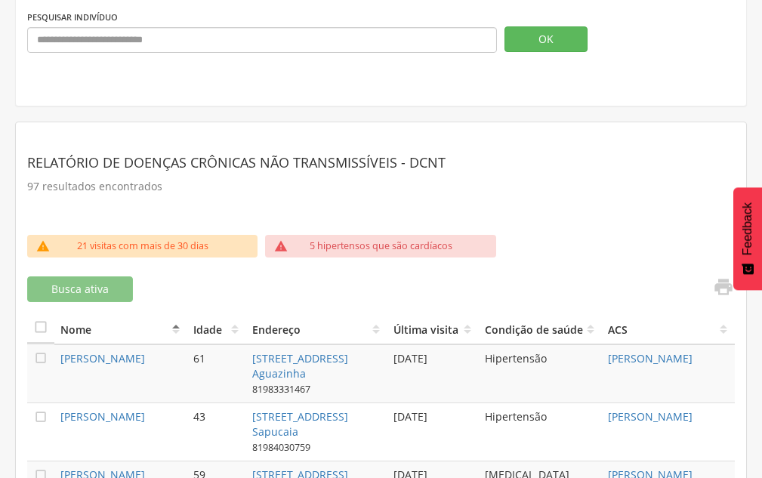
scroll to position [303, 0]
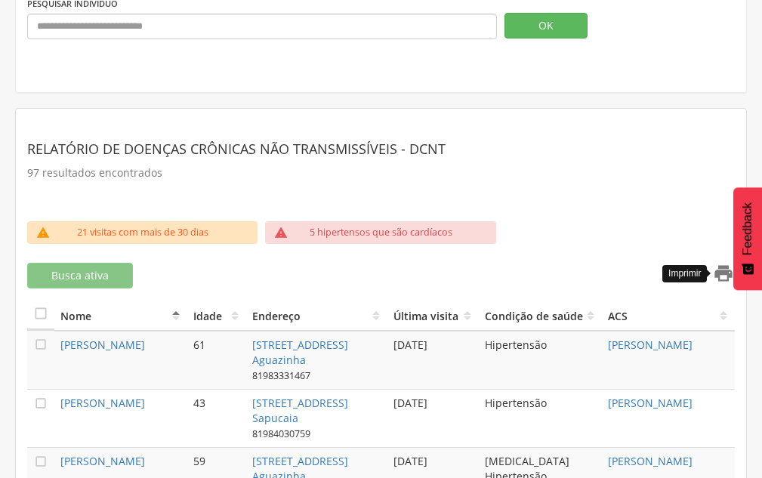
click at [715, 267] on icon "" at bounding box center [723, 273] width 21 height 21
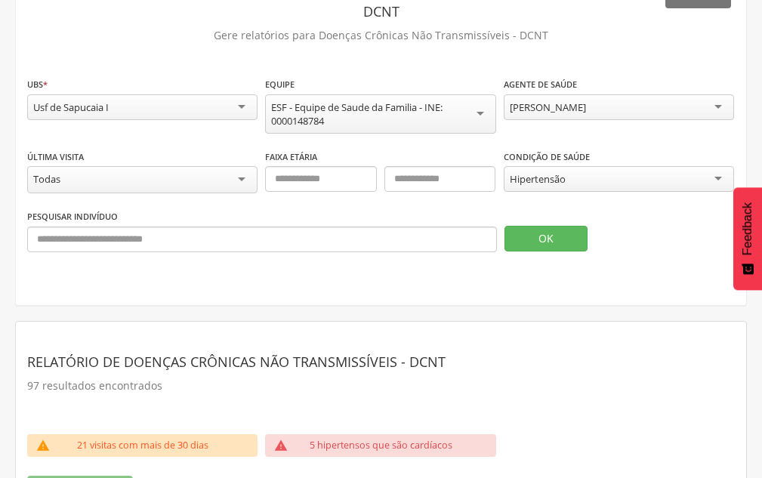
scroll to position [76, 0]
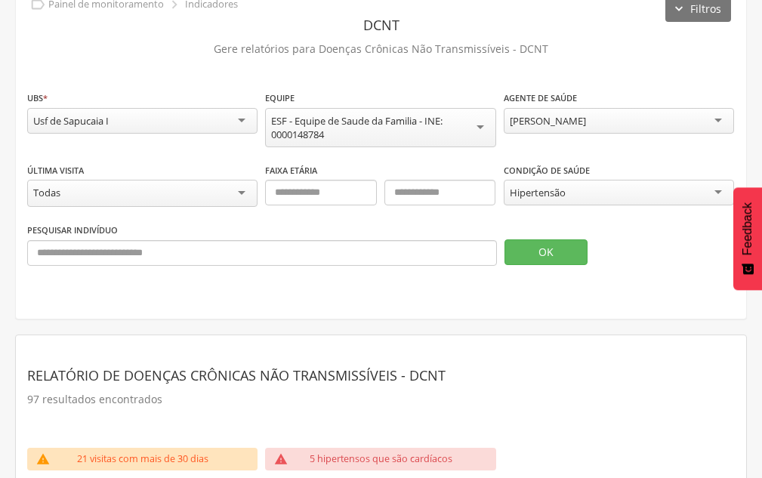
click at [551, 124] on div "[PERSON_NAME]" at bounding box center [548, 121] width 76 height 14
click at [527, 260] on button "OK" at bounding box center [545, 252] width 83 height 26
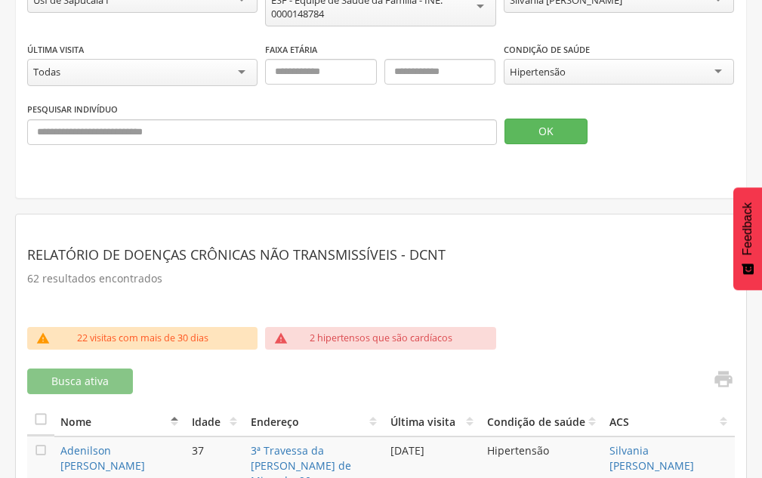
scroll to position [227, 0]
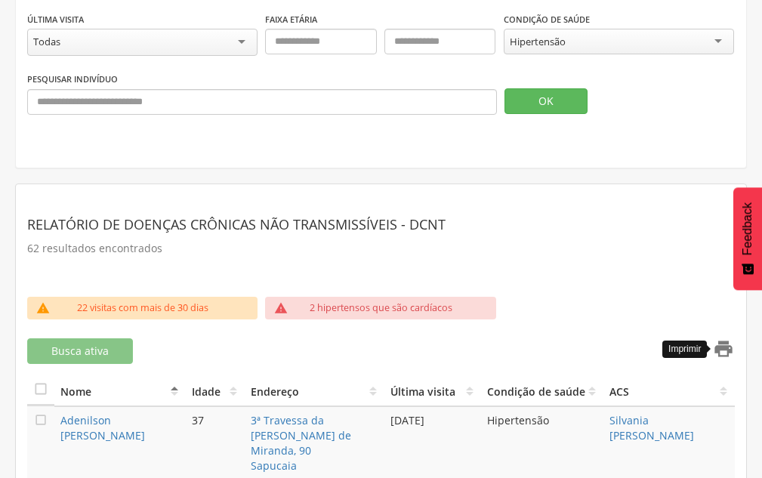
click at [732, 350] on icon "" at bounding box center [723, 348] width 21 height 21
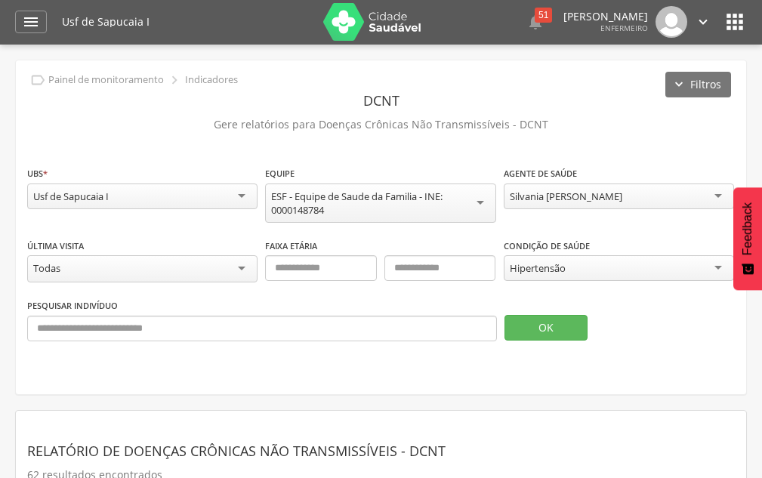
scroll to position [0, 0]
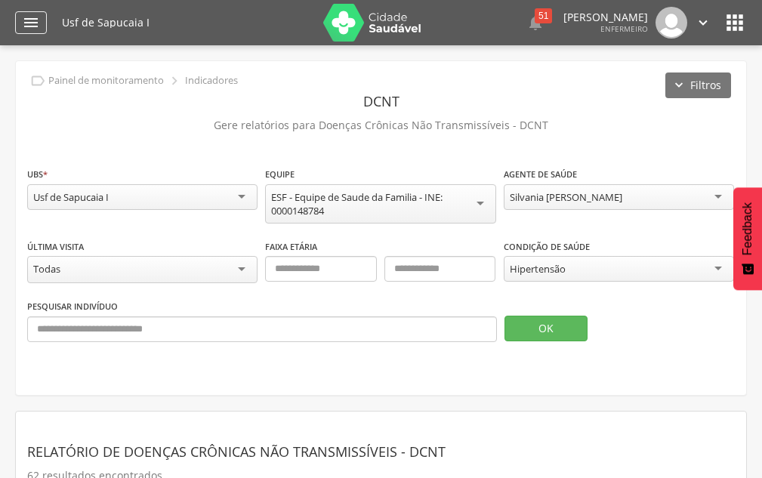
click at [37, 23] on icon "" at bounding box center [31, 23] width 18 height 18
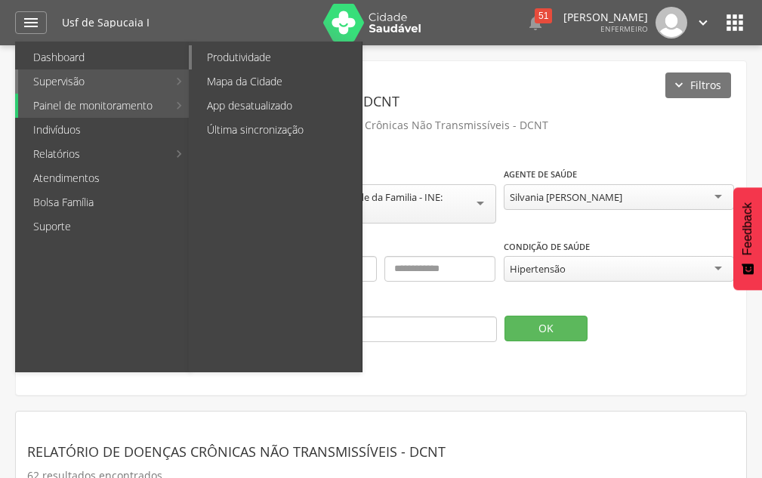
click at [257, 54] on link "Produtividade" at bounding box center [277, 57] width 170 height 24
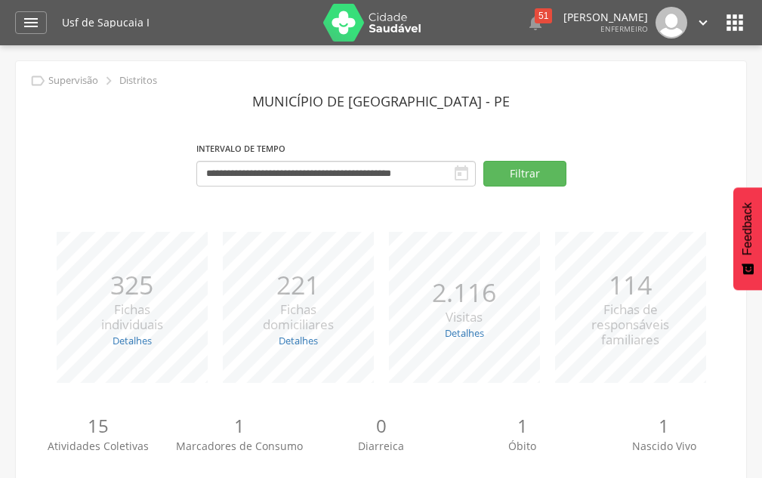
click at [739, 19] on icon "" at bounding box center [735, 23] width 24 height 24
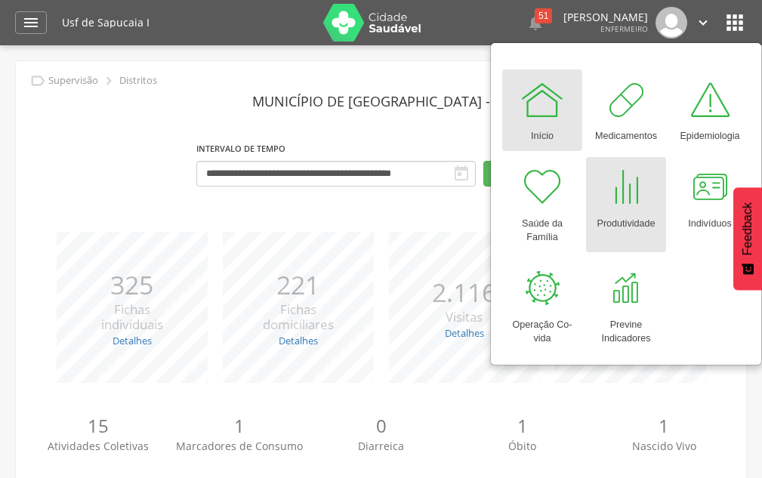
click at [634, 185] on div at bounding box center [625, 187] width 45 height 45
